Goal: Communication & Community: Answer question/provide support

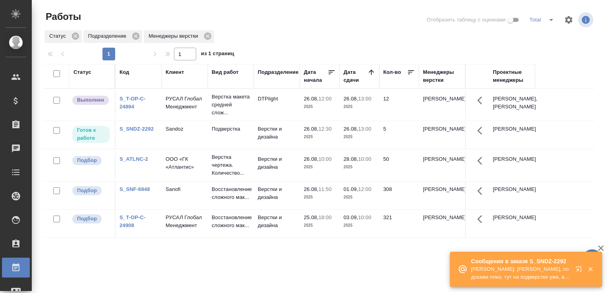
click at [355, 149] on td "26.08, 13:00 2025" at bounding box center [359, 135] width 40 height 28
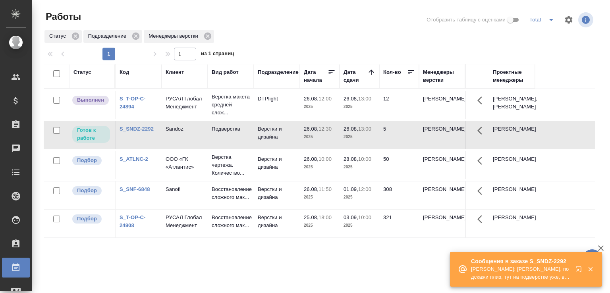
click at [355, 149] on td "26.08, 13:00 2025" at bounding box center [359, 135] width 40 height 28
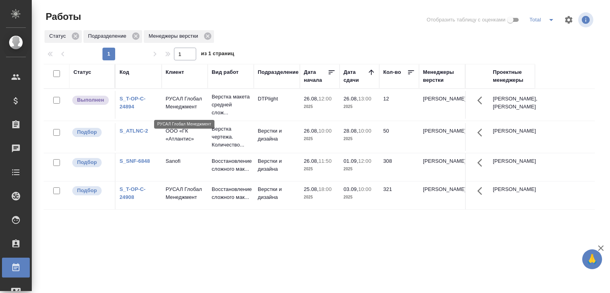
click at [201, 108] on p "РУСАЛ Глобал Менеджмент" at bounding box center [184, 103] width 38 height 16
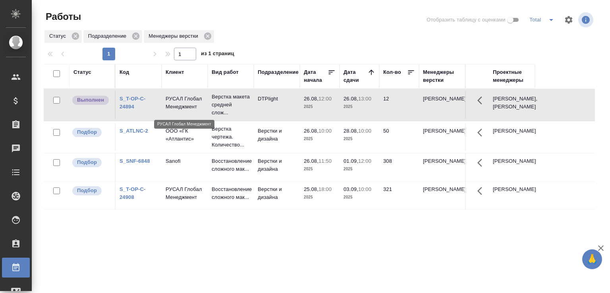
click at [201, 108] on p "РУСАЛ Глобал Менеджмент" at bounding box center [184, 103] width 38 height 16
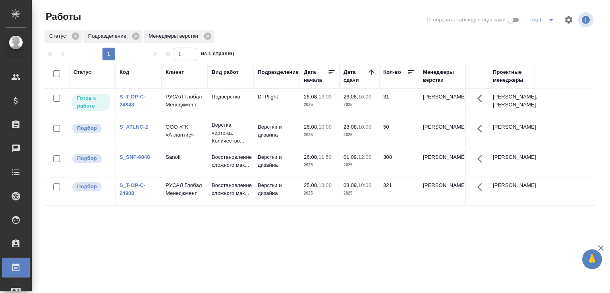
click at [395, 107] on td "31" at bounding box center [399, 103] width 40 height 28
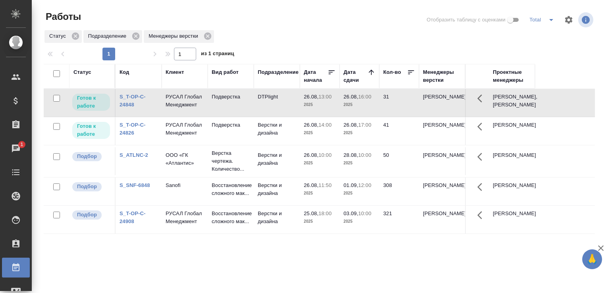
click at [271, 41] on div "Статус Подразделение Менеджеры верстки" at bounding box center [319, 36] width 551 height 14
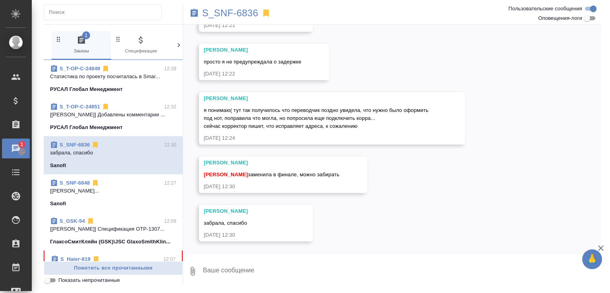
scroll to position [124, 0]
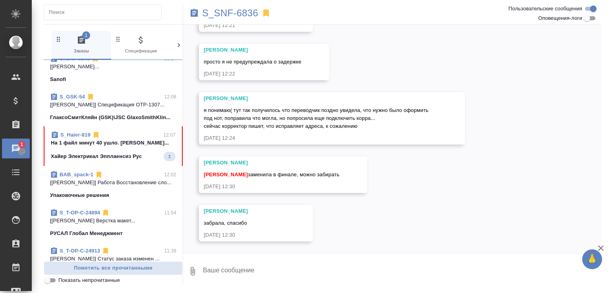
click at [95, 161] on span "S_Haier-819 12:07 На 1 файл минут 40 ушло. [PERSON_NAME]... Хайер Электрикал Эп…" at bounding box center [113, 146] width 125 height 30
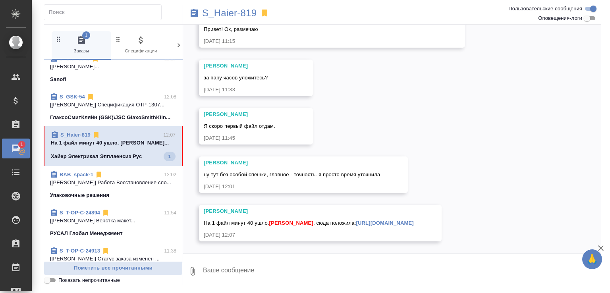
scroll to position [12077, 0]
click at [251, 278] on textarea at bounding box center [401, 271] width 399 height 27
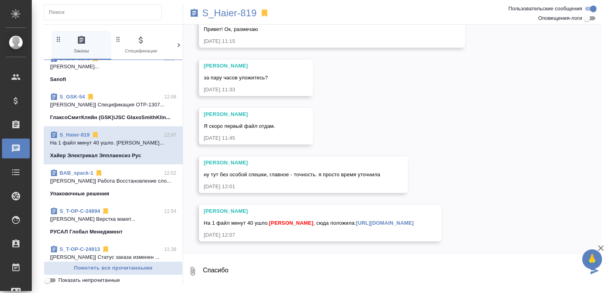
type textarea "Спасибо"
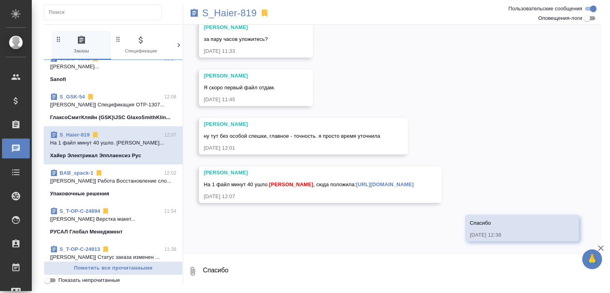
scroll to position [12115, 0]
click at [356, 183] on link "https://drive.awatera.com/s/3gZaB4QMqC4PdDD" at bounding box center [385, 184] width 58 height 6
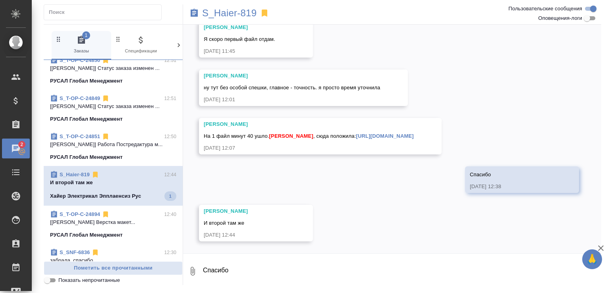
scroll to position [12164, 0]
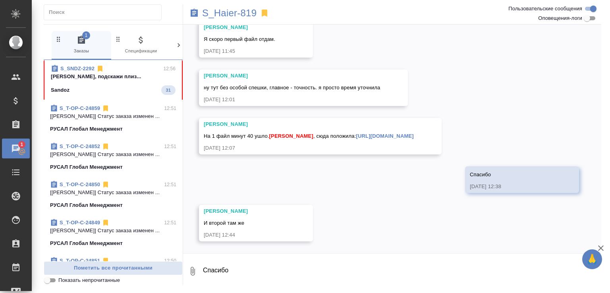
click at [235, 279] on textarea "Спасибо" at bounding box center [401, 271] width 399 height 27
type textarea "спасибо"
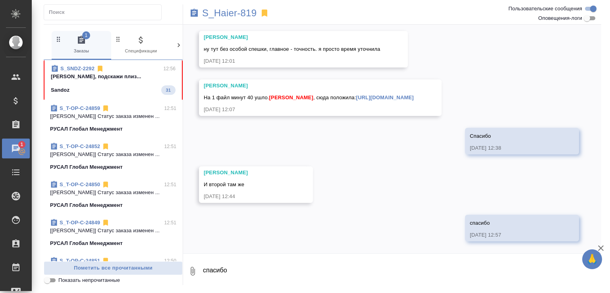
scroll to position [12203, 0]
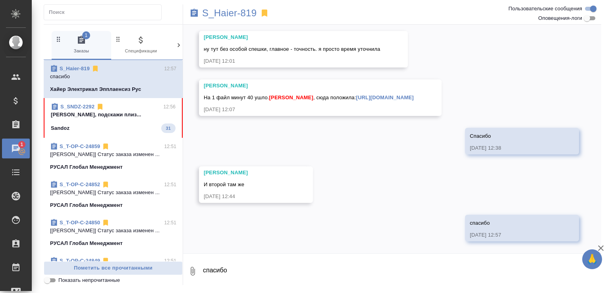
click at [356, 96] on link "https://drive.awatera.com/s/3gZaB4QMqC4PdDD" at bounding box center [385, 97] width 58 height 6
click at [100, 133] on div "Sandoz 31" at bounding box center [113, 128] width 125 height 10
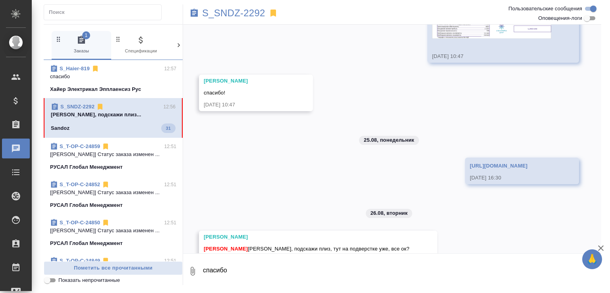
scroll to position [106, 0]
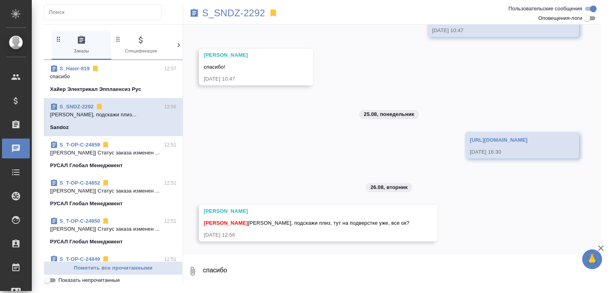
click at [589, 21] on input "Оповещения-логи" at bounding box center [586, 18] width 29 height 10
checkbox input "true"
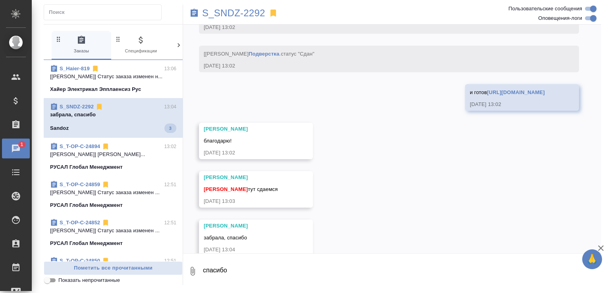
scroll to position [4527, 0]
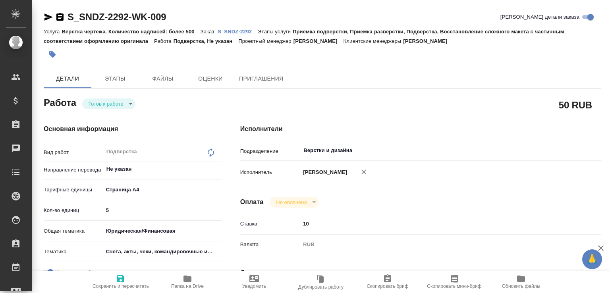
click at [203, 277] on span "Папка на Drive" at bounding box center [187, 281] width 57 height 15
click at [231, 32] on p "S_SNDZ-2292" at bounding box center [237, 32] width 40 height 6
click at [131, 102] on body "🙏 .cls-1 fill:#fff; AWATERA Малофеева Екатерина e.malofeeva Клиенты Спецификаци…" at bounding box center [305, 146] width 610 height 293
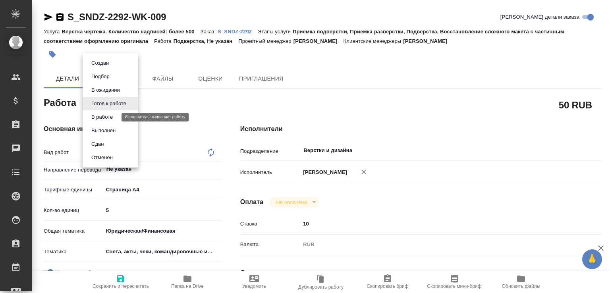
click at [108, 118] on button "В работе" at bounding box center [102, 117] width 26 height 9
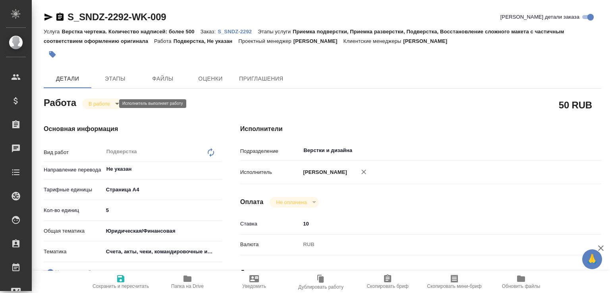
type textarea "x"
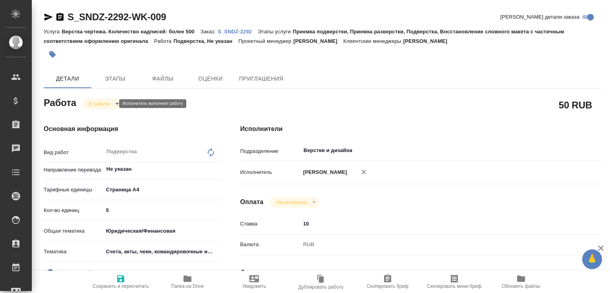
click at [110, 102] on body "🙏 .cls-1 fill:#fff; AWATERA Малофеева Екатерина e.malofeeva Клиенты Спецификаци…" at bounding box center [305, 146] width 610 height 293
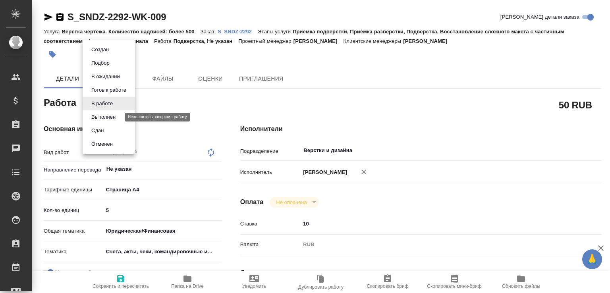
type textarea "x"
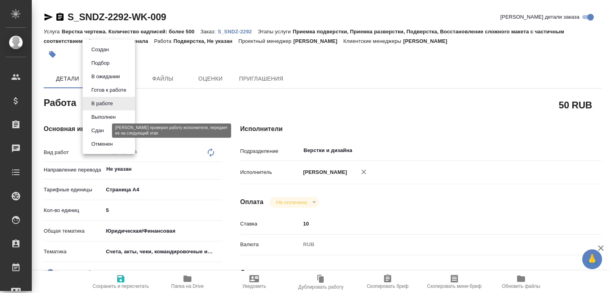
click at [100, 131] on button "Сдан" at bounding box center [97, 130] width 17 height 9
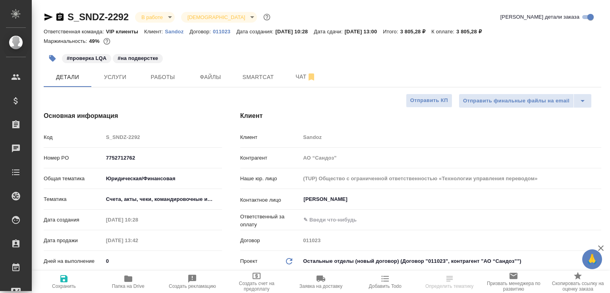
select select "RU"
type textarea "x"
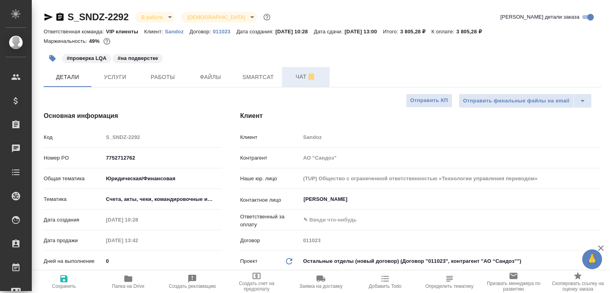
click at [297, 81] on span "Чат" at bounding box center [305, 77] width 38 height 10
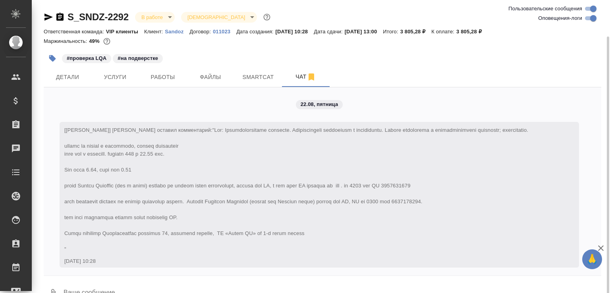
scroll to position [19, 0]
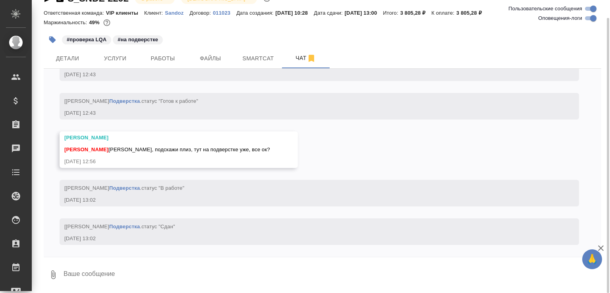
click at [83, 277] on textarea at bounding box center [332, 274] width 538 height 27
paste textarea "[URL][DOMAIN_NAME]"
type textarea "и готов https://drive.awatera.com/apps/files/files/10173121?dir=/Shares/Sandoz/…"
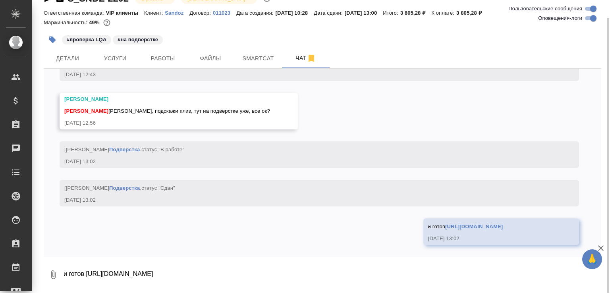
scroll to position [4224, 0]
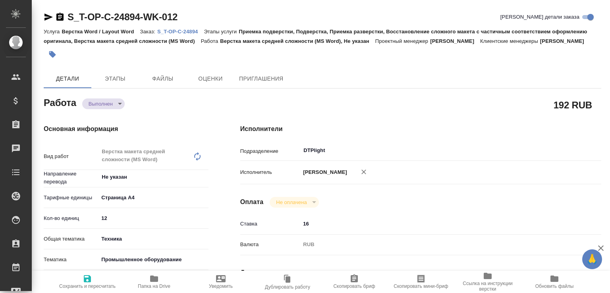
click at [105, 113] on body "🙏 .cls-1 fill:#fff; AWATERA Малофеева Екатерина e.malofeeva Клиенты Спецификаци…" at bounding box center [305, 146] width 610 height 293
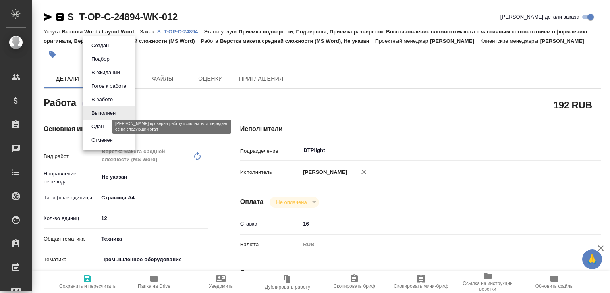
click at [105, 127] on button "Сдан" at bounding box center [97, 126] width 17 height 9
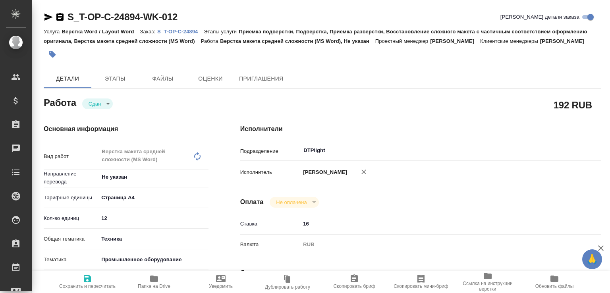
type textarea "x"
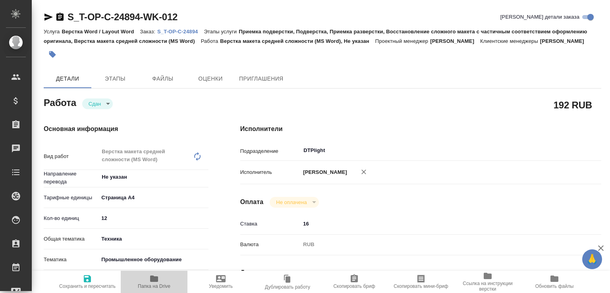
click at [152, 285] on span "Папка на Drive" at bounding box center [154, 286] width 33 height 6
type textarea "x"
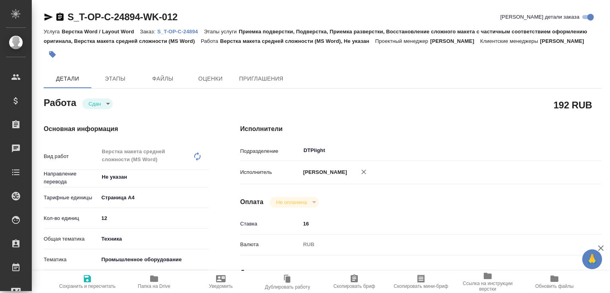
type textarea "x"
click at [178, 29] on p "S_T-OP-C-24894" at bounding box center [180, 32] width 46 height 6
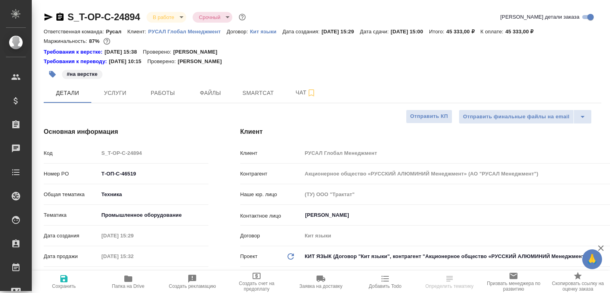
select select "RU"
type textarea "x"
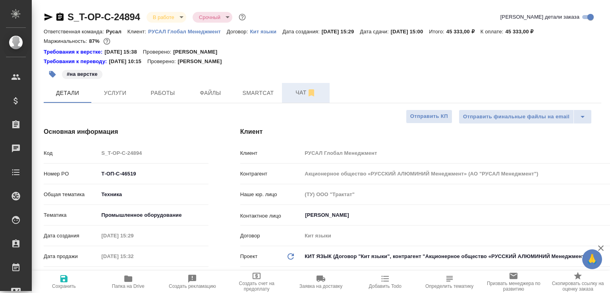
click at [300, 99] on button "Чат" at bounding box center [306, 93] width 48 height 20
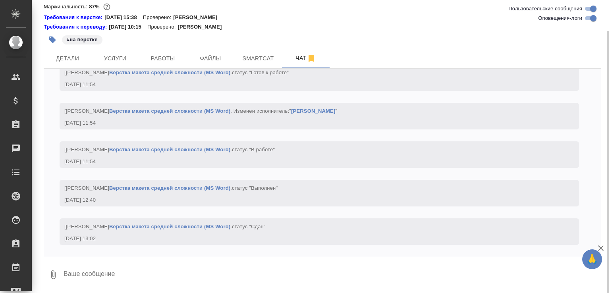
scroll to position [3406, 0]
click at [141, 271] on textarea at bounding box center [332, 274] width 538 height 27
drag, startPoint x: 154, startPoint y: 267, endPoint x: 167, endPoint y: 277, distance: 16.2
click at [167, 264] on textarea at bounding box center [332, 274] width 538 height 27
click at [173, 279] on textarea at bounding box center [332, 274] width 538 height 27
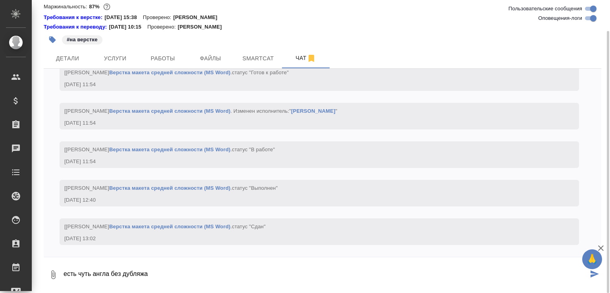
paste textarea "https://drive.awatera.com/apps/files/files/10179111?dir=/Shares/%D0%A2-%D0%9E%D…"
type textarea "есть чуть англа без дубляжа https://drive.awatera.com/apps/files/files/10179111…"
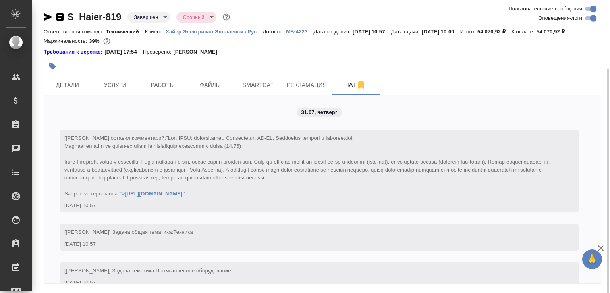
scroll to position [16752, 0]
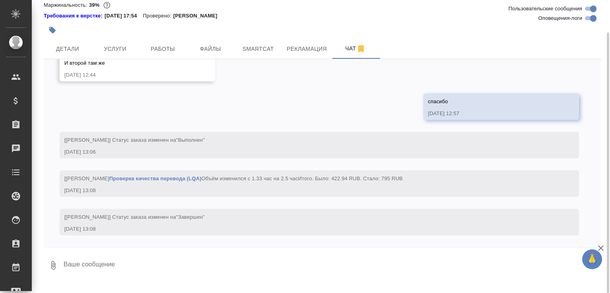
click at [138, 279] on textarea at bounding box center [332, 265] width 538 height 27
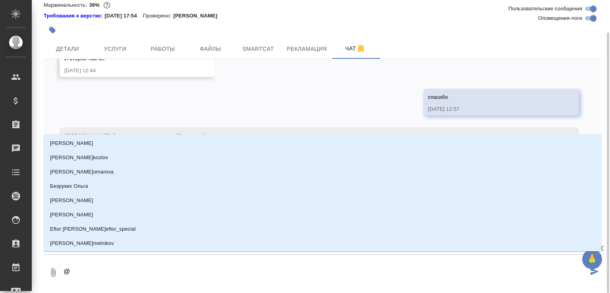
type textarea "@ш"
type input "ш"
type textarea "@ши"
type input "ши"
type textarea "@шир"
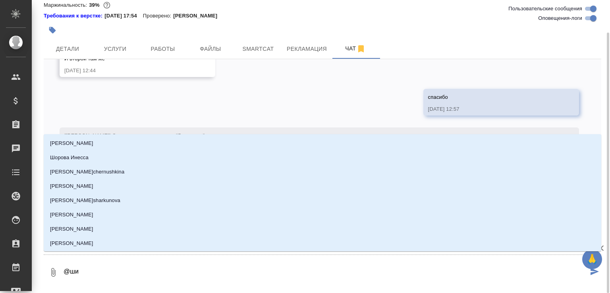
type input "шир"
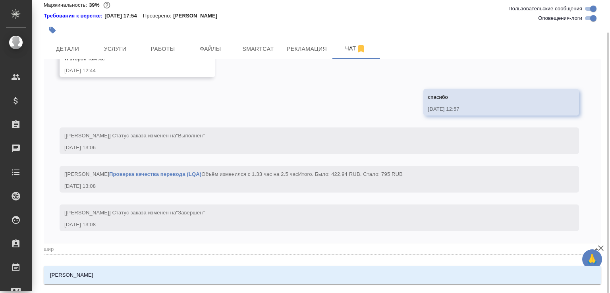
type textarea "@шири"
type input "шири"
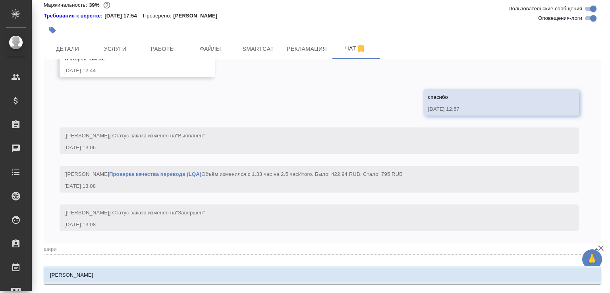
click at [144, 273] on li "Ширина Сабина" at bounding box center [322, 275] width 557 height 14
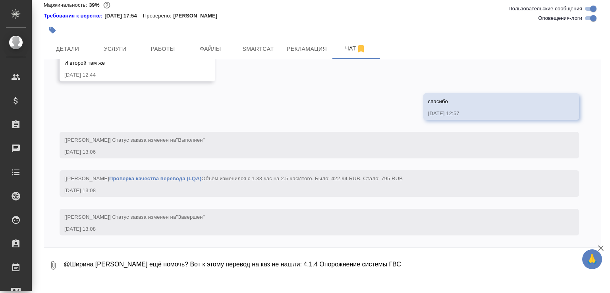
type textarea "@Ширина Сабина Можешь ещё помочь? Вот к этому перевод на каз не нашли: 4.1.4 Оп…"
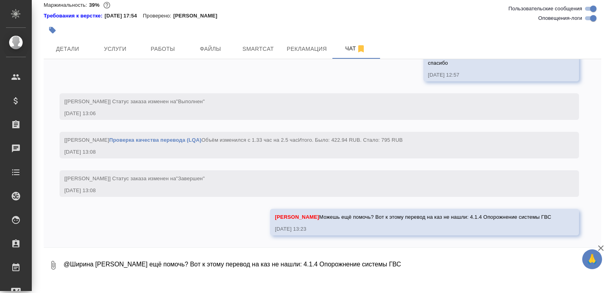
scroll to position [16791, 0]
